Goal: Check status: Check status

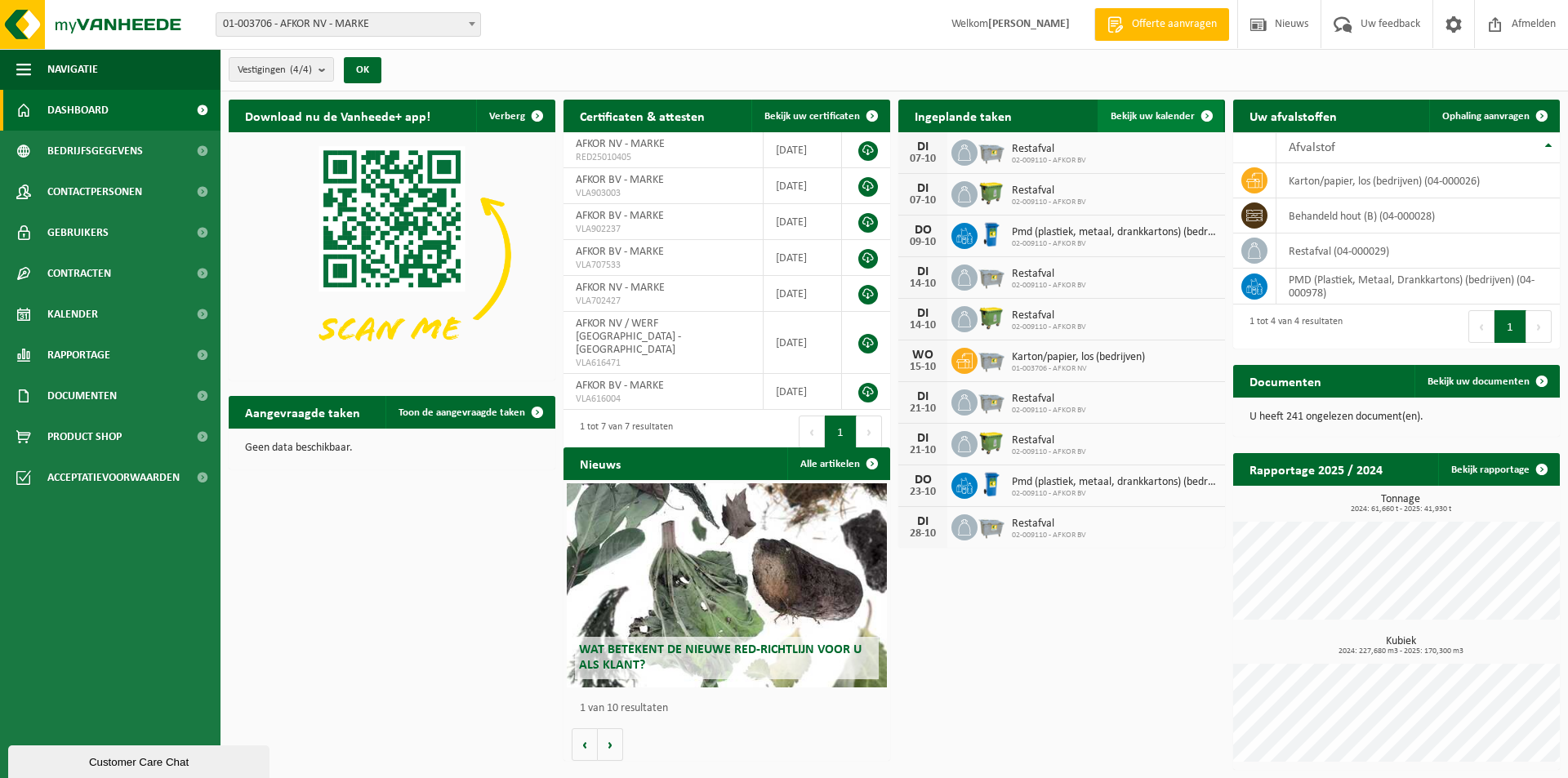
click at [1182, 112] on span "Bekijk uw kalender" at bounding box center [1152, 115] width 84 height 10
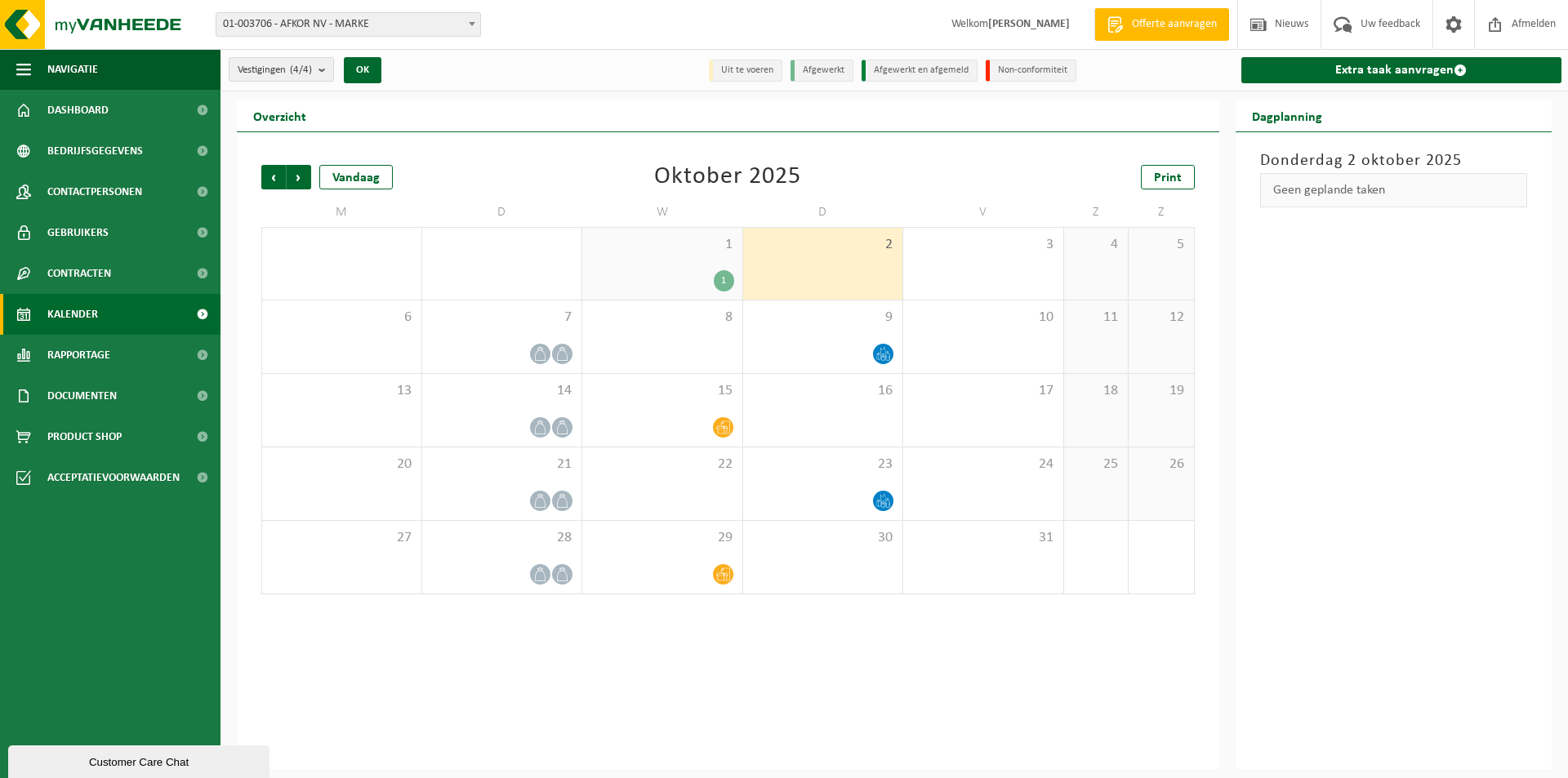
click at [724, 273] on div "1" at bounding box center [723, 280] width 20 height 21
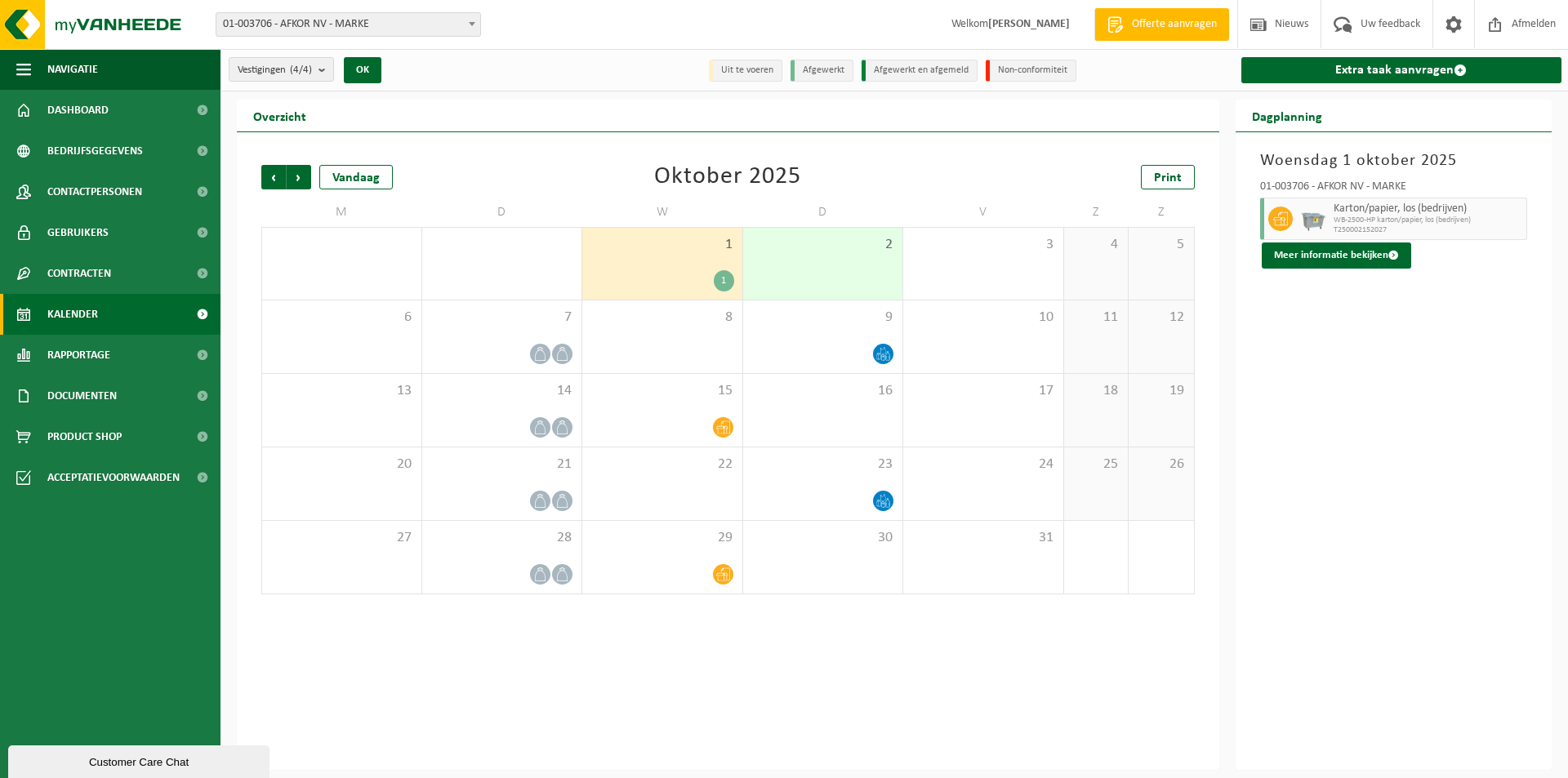
click at [810, 269] on div "2" at bounding box center [823, 263] width 160 height 72
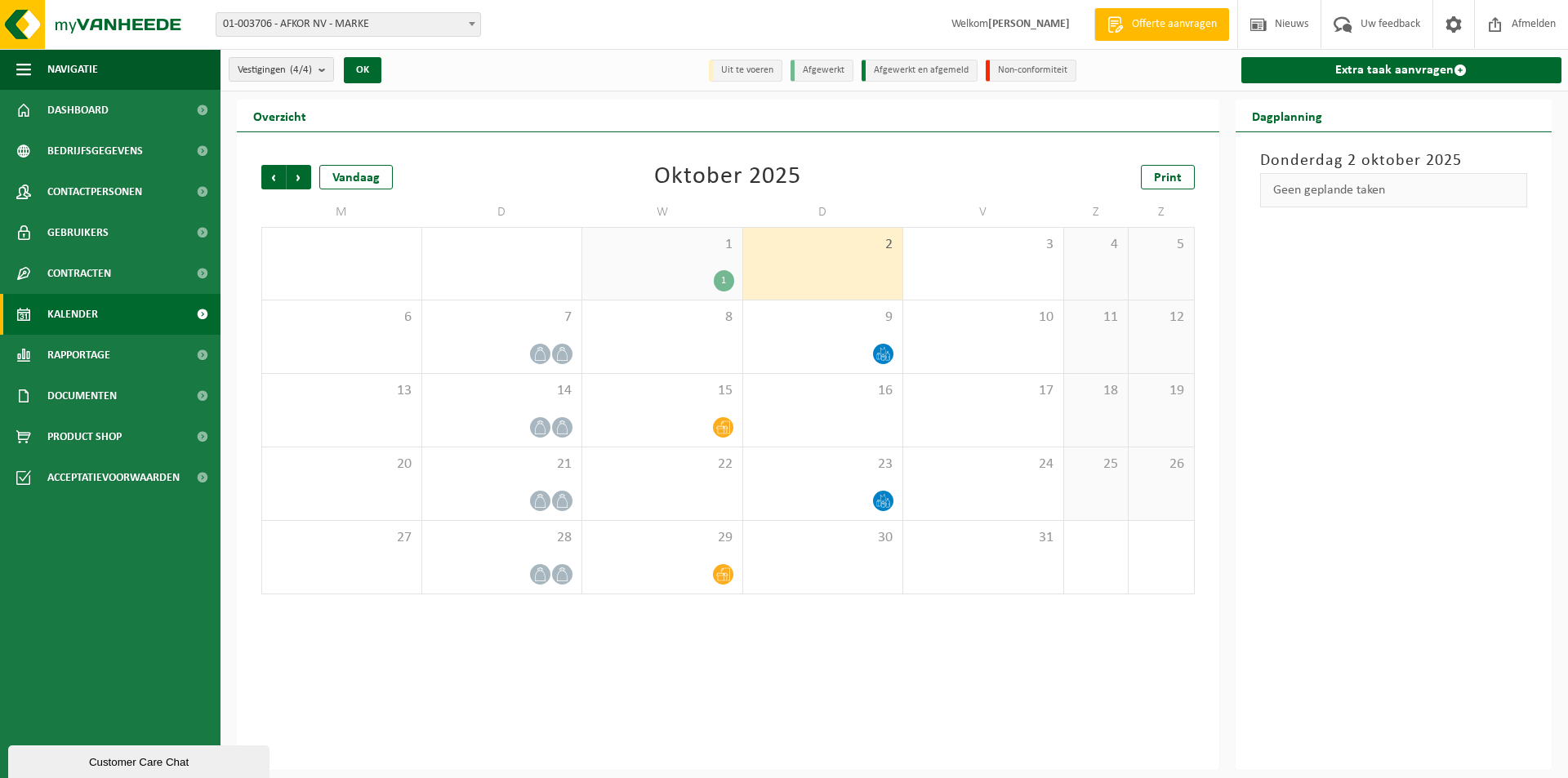
click at [721, 279] on div "1" at bounding box center [723, 280] width 20 height 21
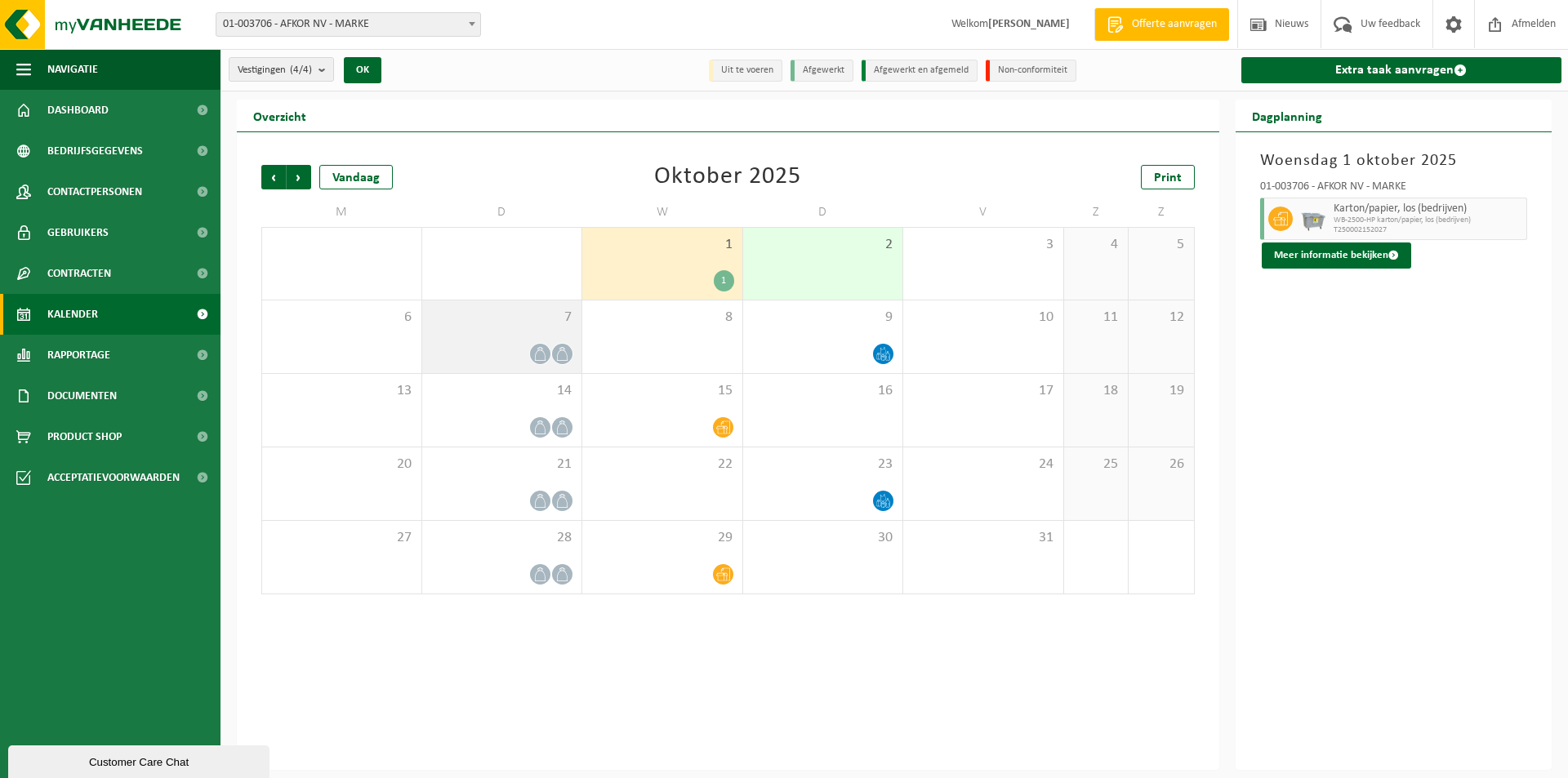
click at [560, 352] on icon at bounding box center [562, 354] width 14 height 14
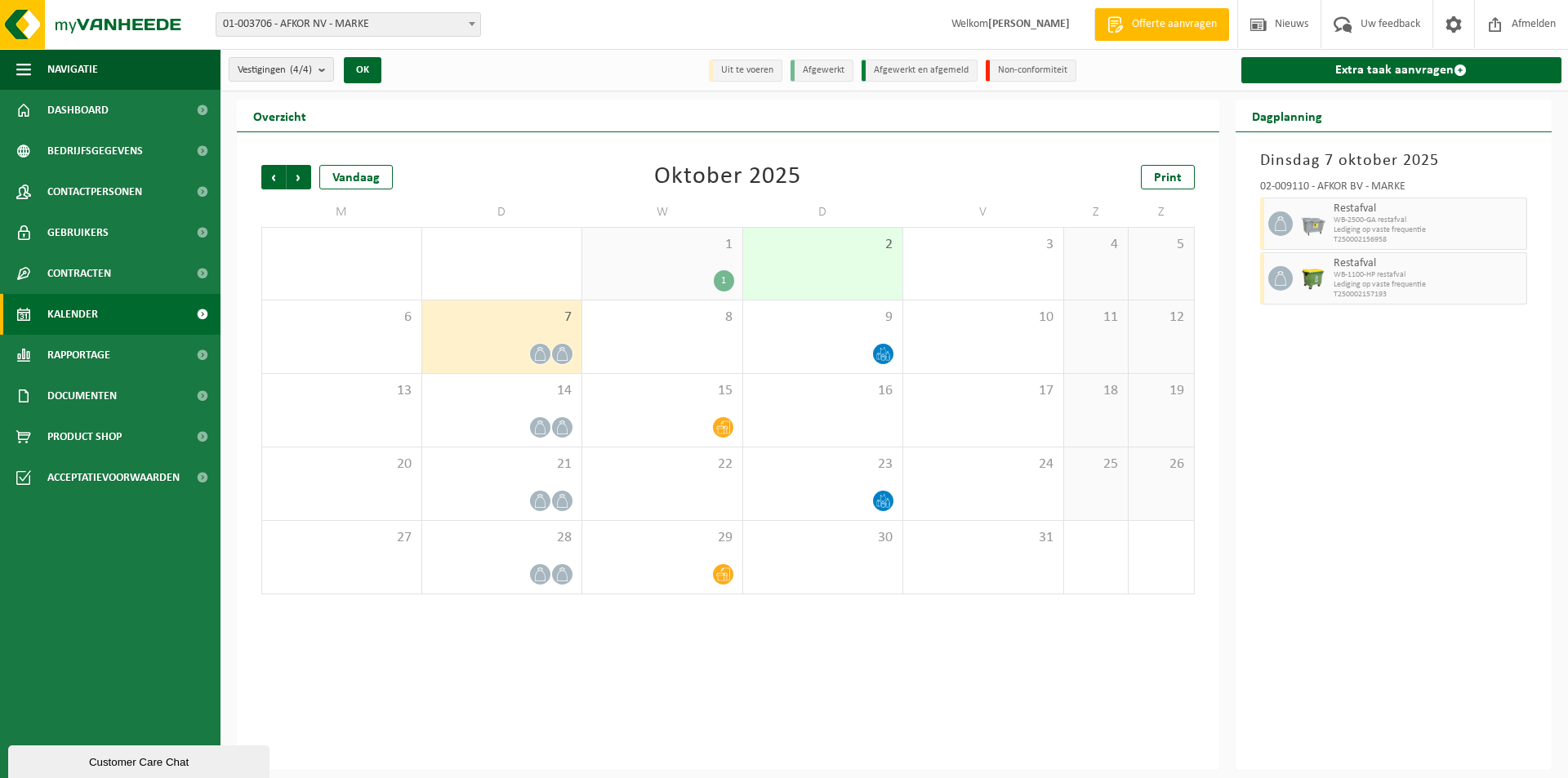
click at [708, 283] on div "1" at bounding box center [662, 280] width 144 height 21
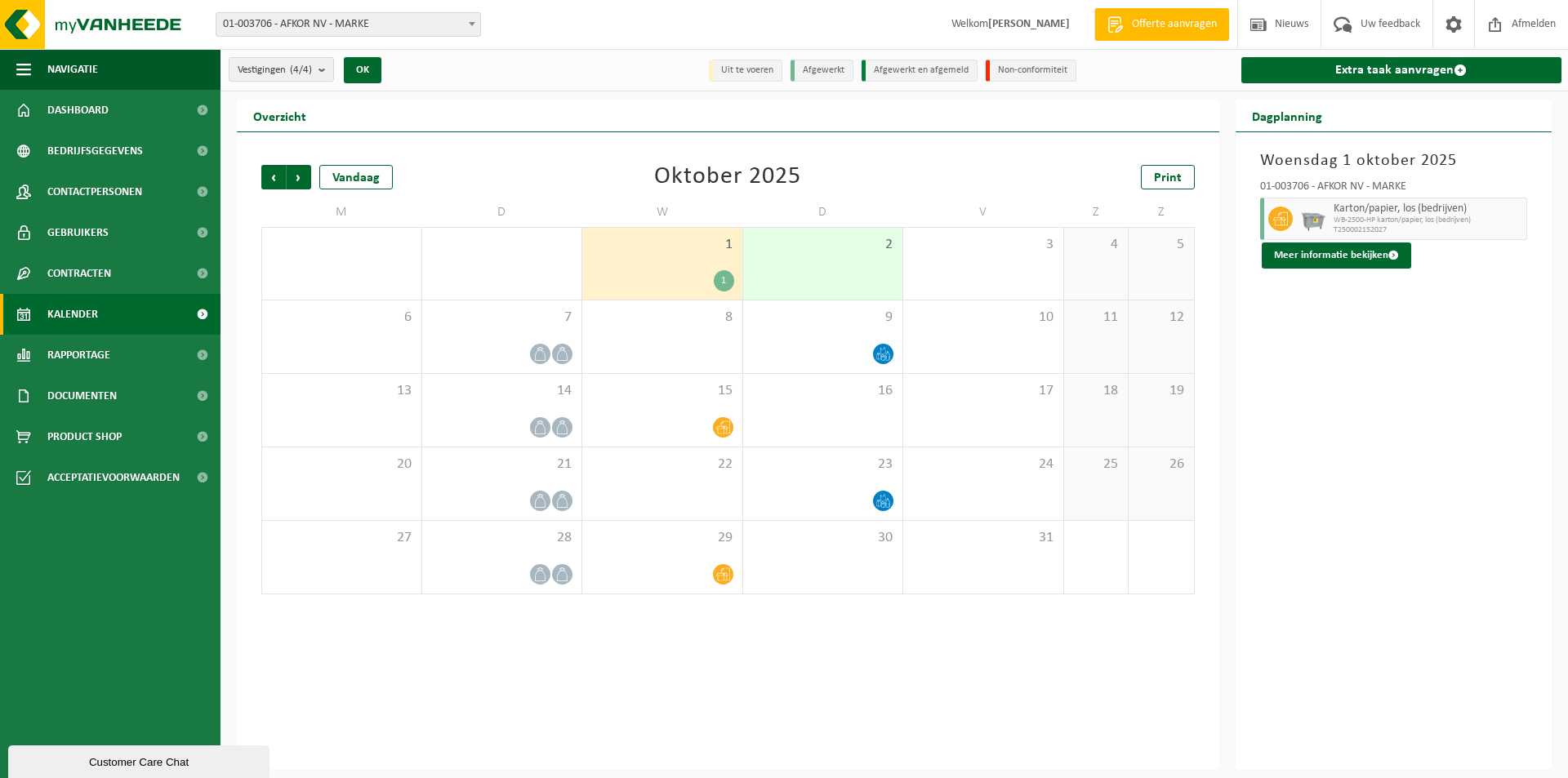
click at [884, 256] on div "2" at bounding box center [823, 263] width 160 height 72
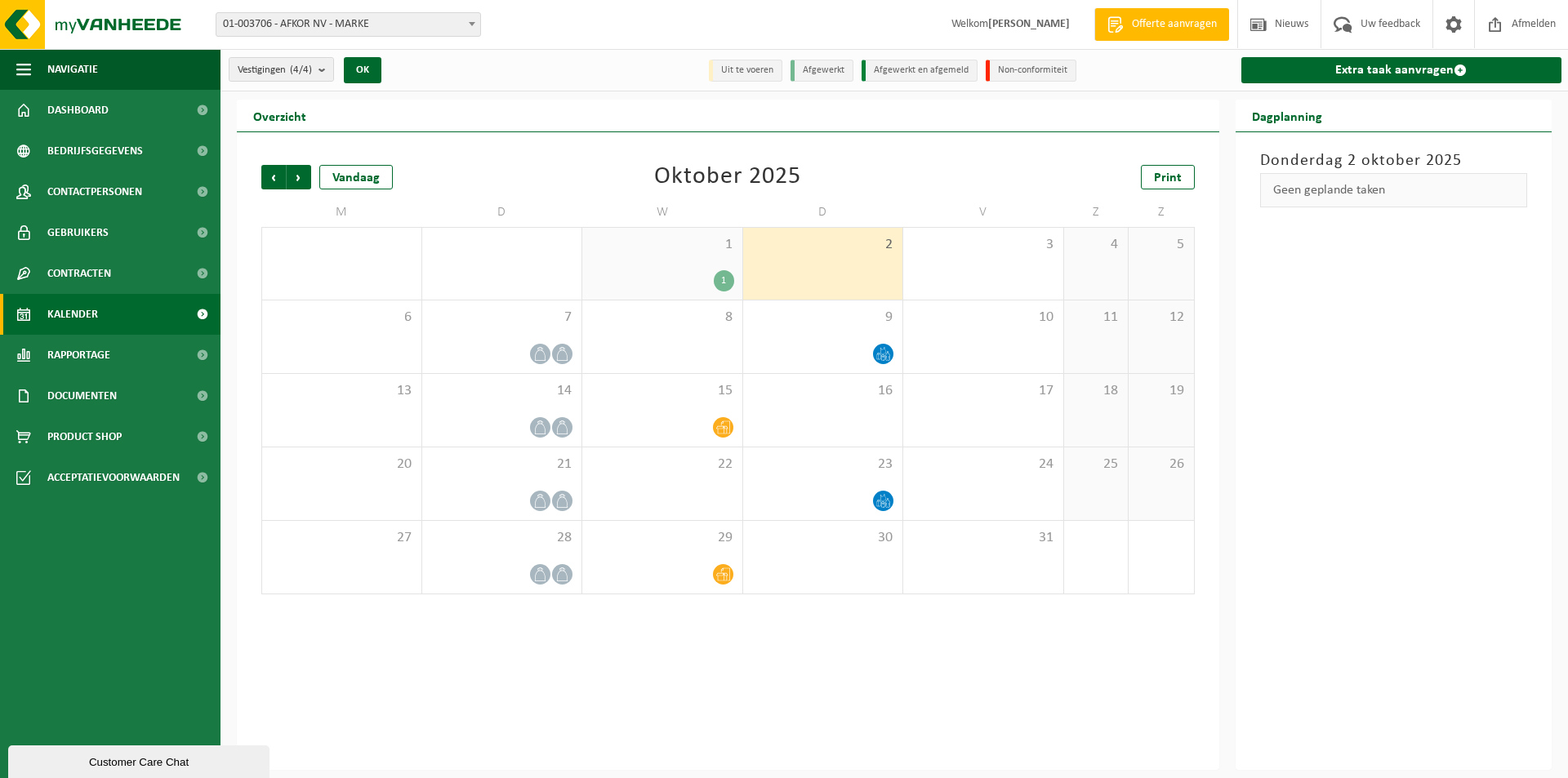
click at [719, 277] on div "1" at bounding box center [723, 280] width 20 height 21
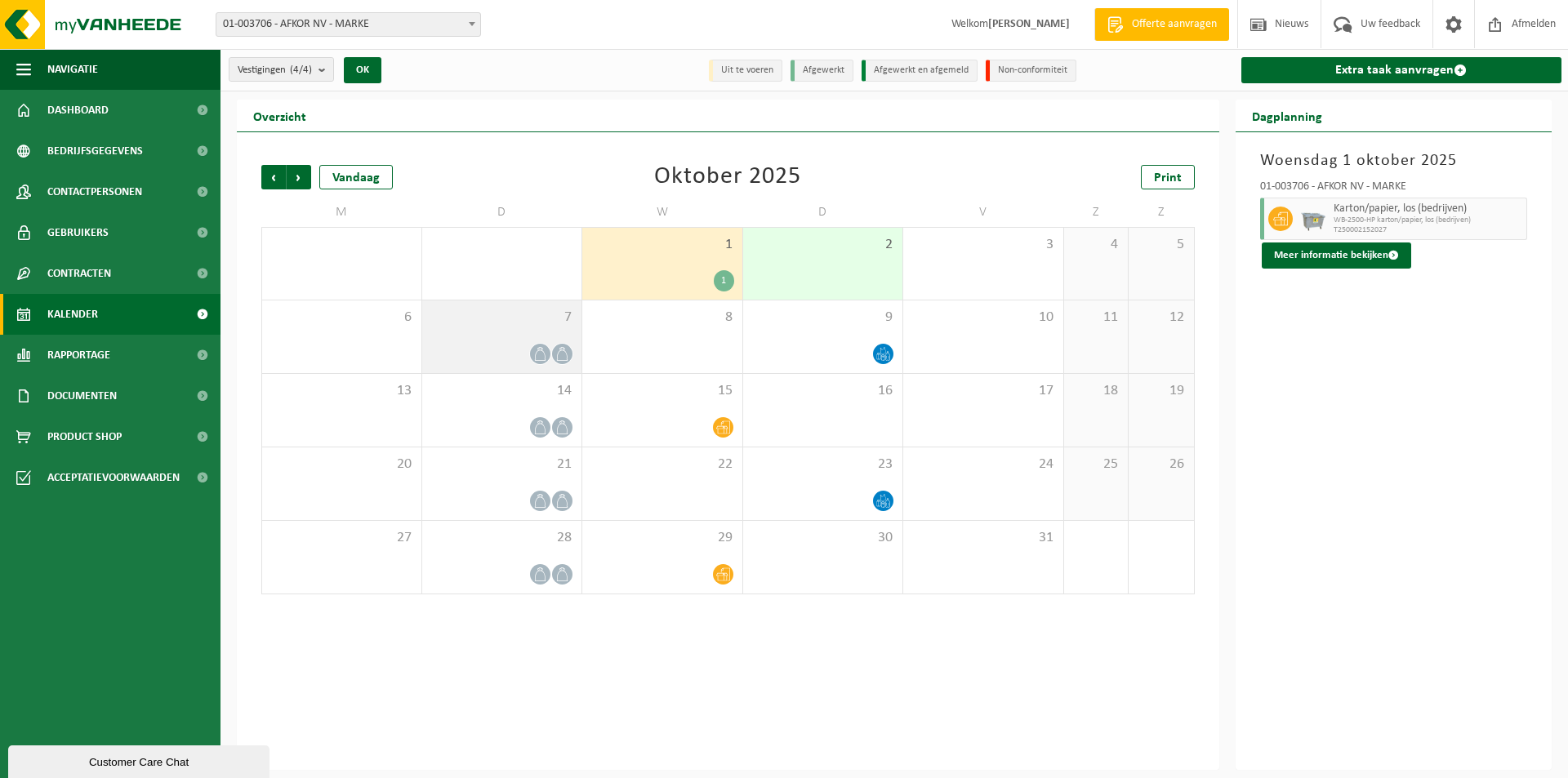
click at [559, 354] on icon at bounding box center [562, 354] width 14 height 14
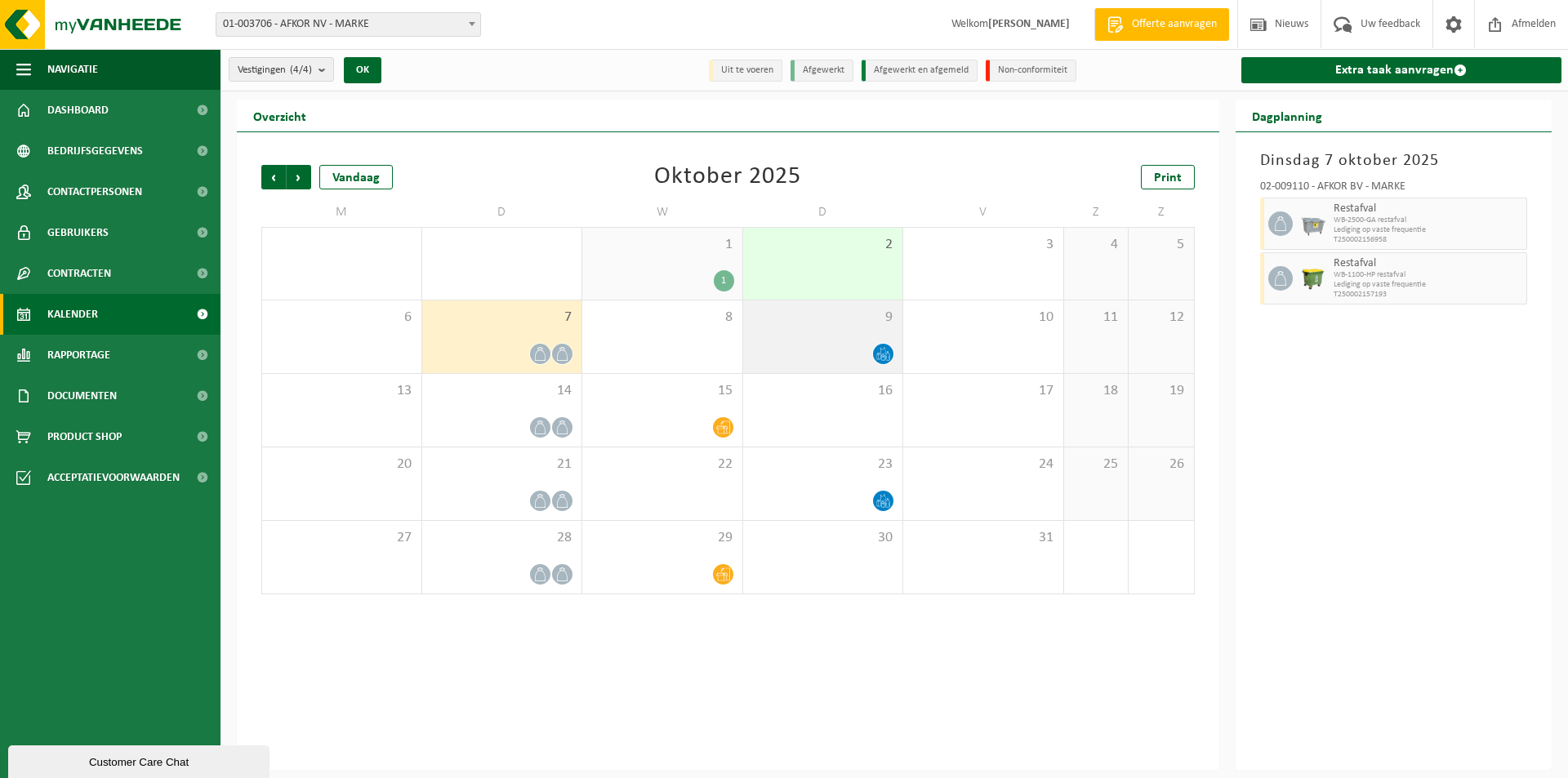
click at [888, 350] on icon at bounding box center [883, 354] width 14 height 14
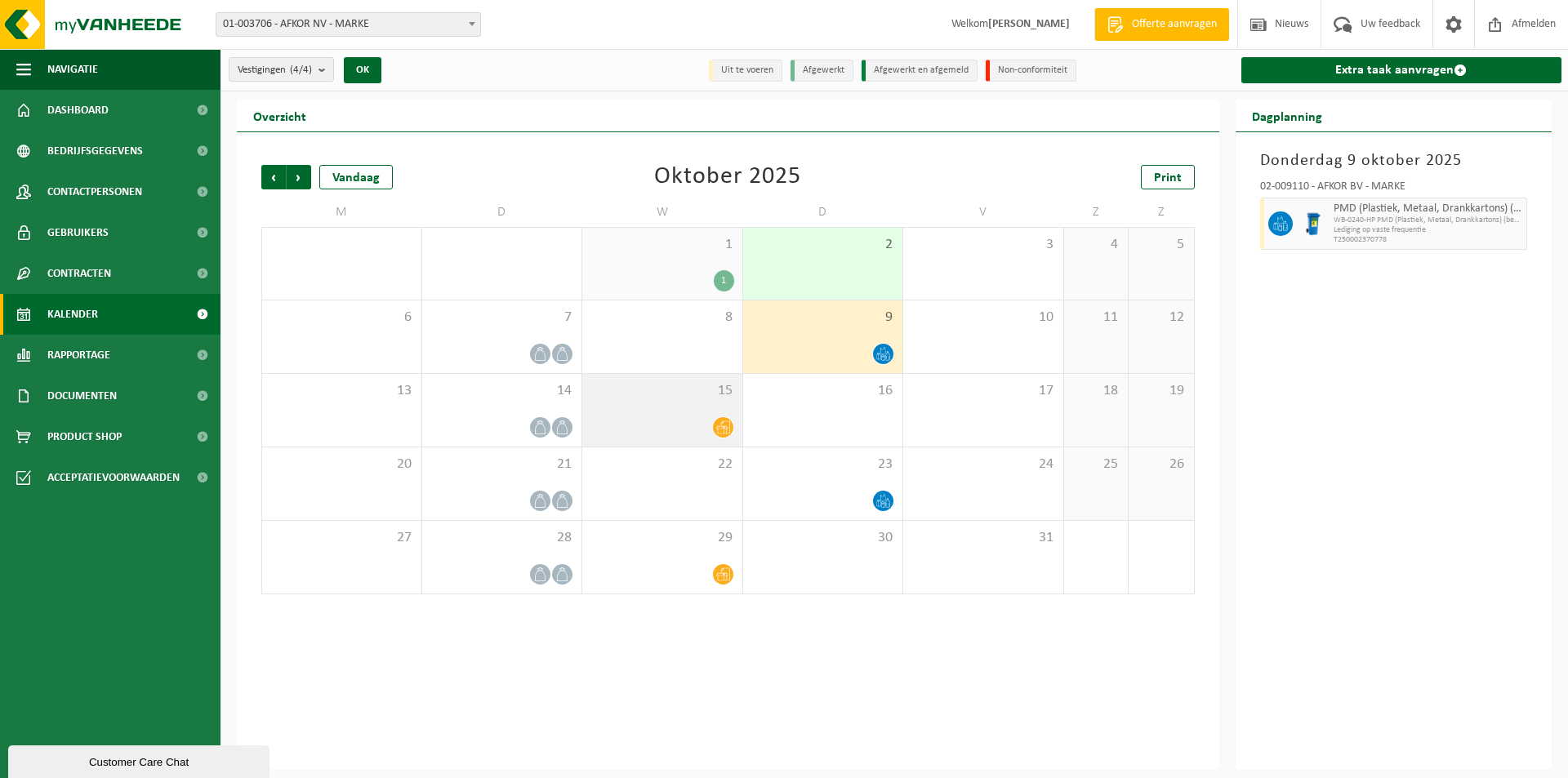
click at [724, 432] on icon at bounding box center [723, 428] width 14 height 13
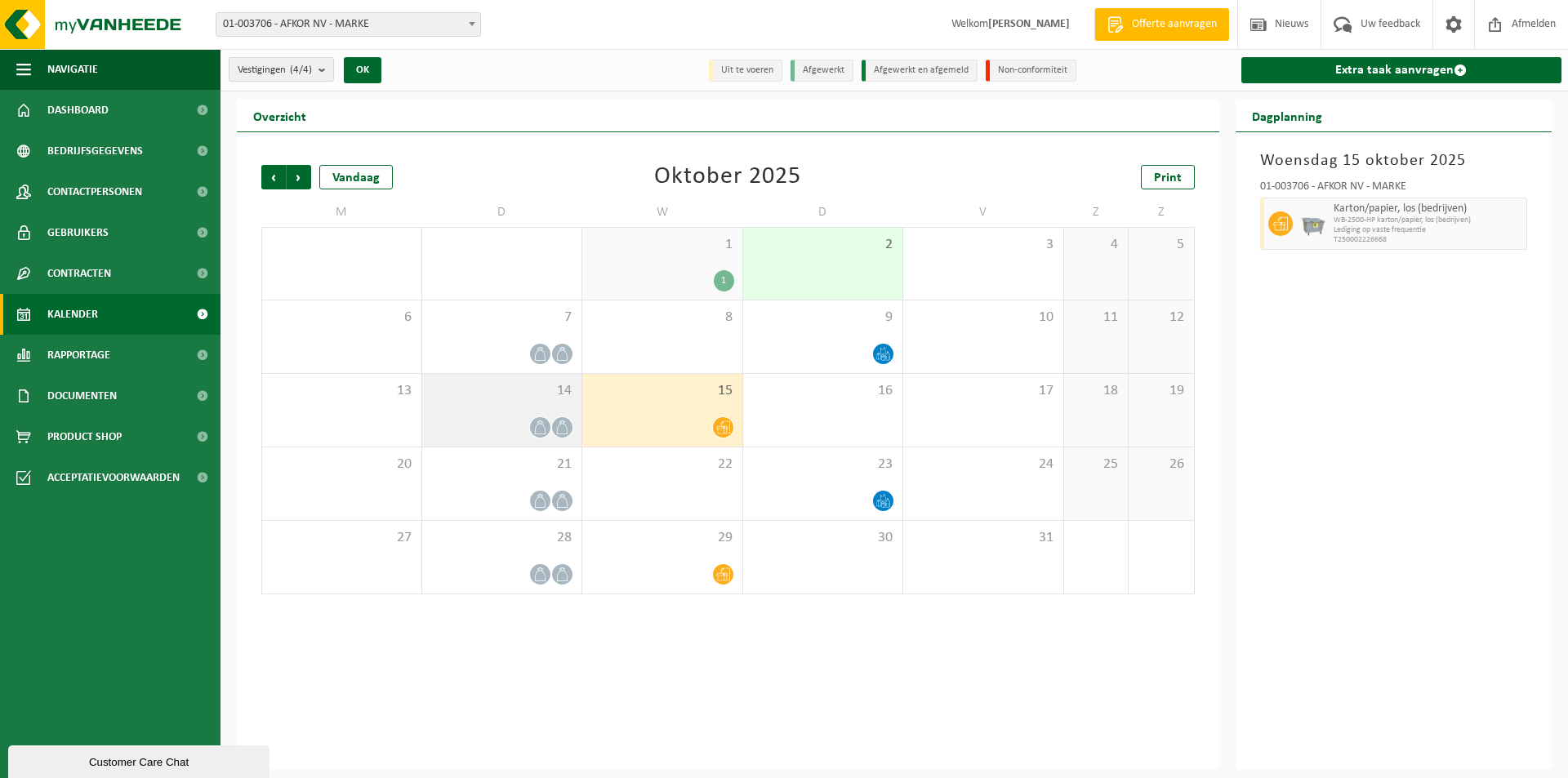
click at [563, 428] on icon at bounding box center [562, 427] width 14 height 14
